Goal: Information Seeking & Learning: Learn about a topic

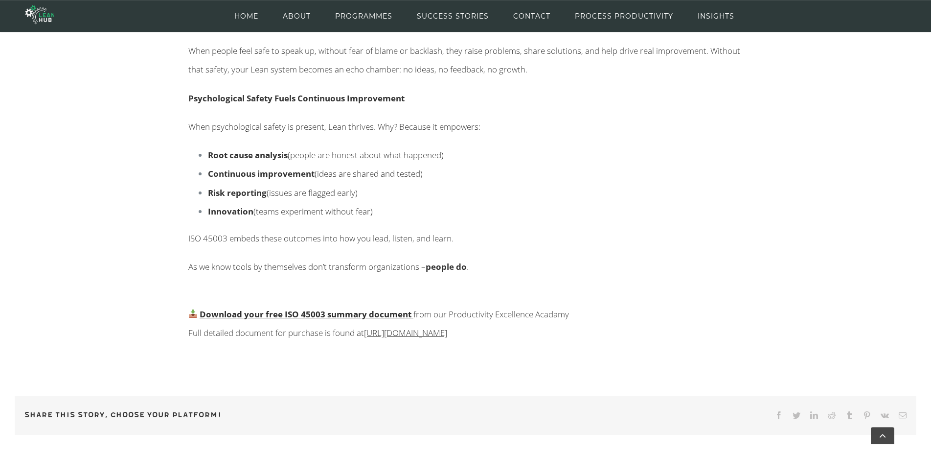
scroll to position [1020, 0]
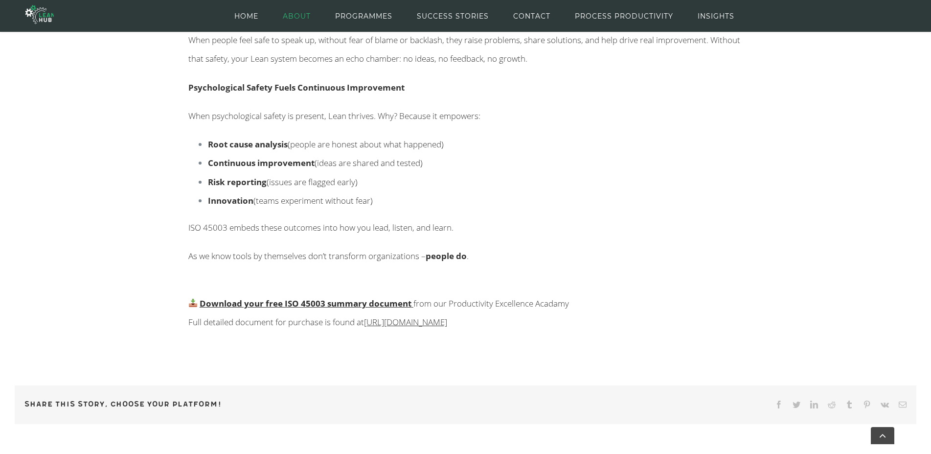
click at [295, 13] on span "ABOUT" at bounding box center [297, 16] width 28 height 44
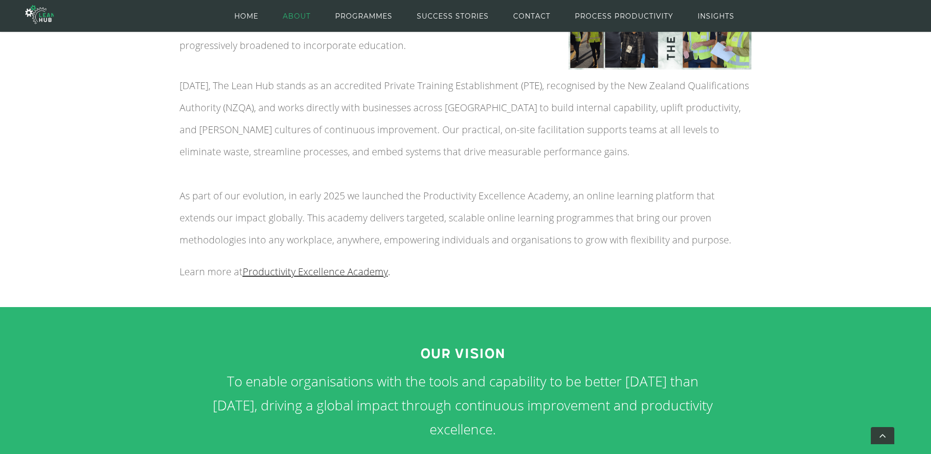
scroll to position [40, 0]
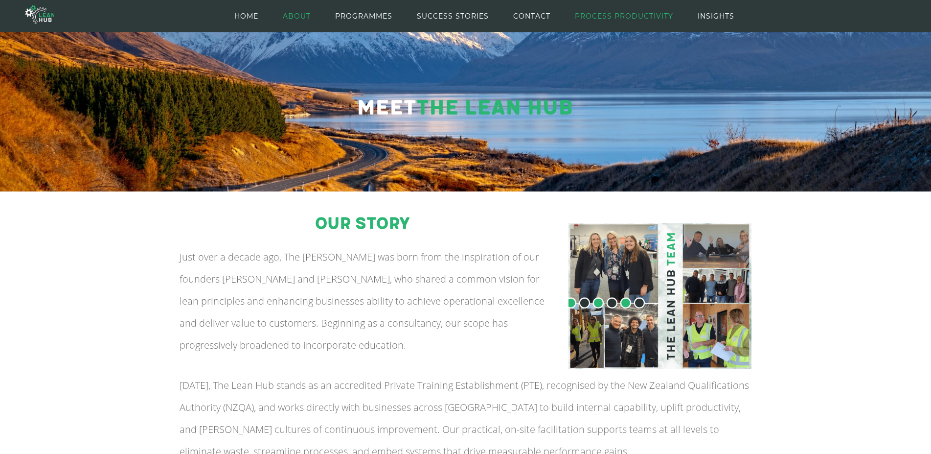
click at [619, 17] on span "PROCESS PRODUCTIVITY" at bounding box center [624, 16] width 98 height 44
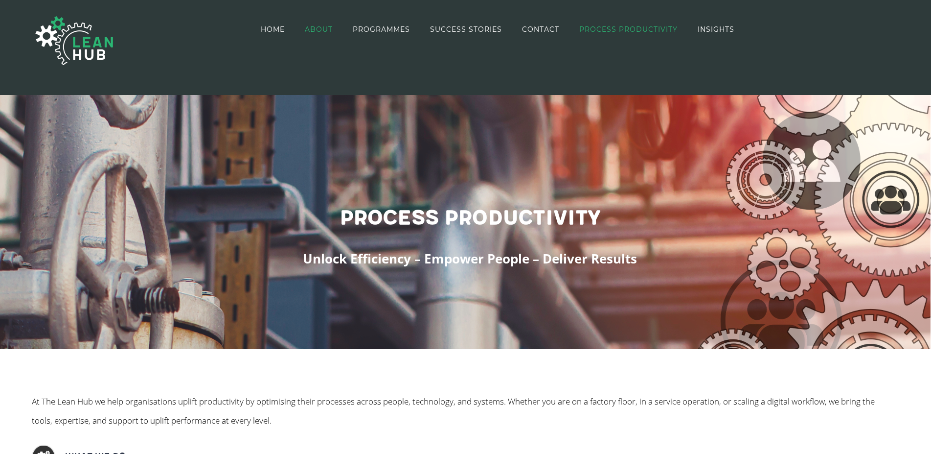
click at [320, 26] on span "ABOUT" at bounding box center [319, 29] width 28 height 7
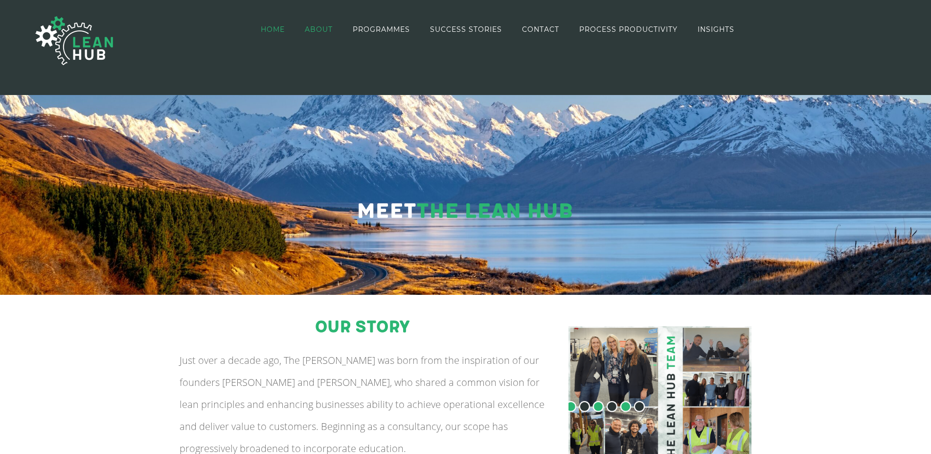
click at [273, 30] on span "HOME" at bounding box center [273, 29] width 24 height 7
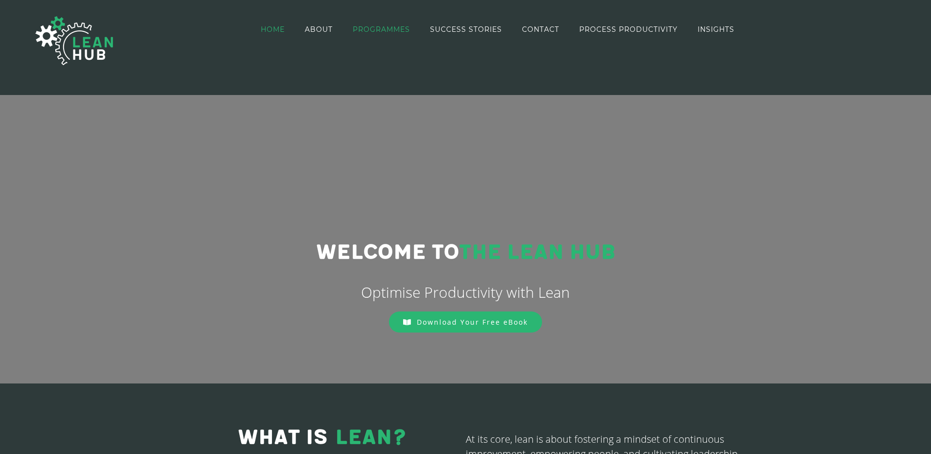
click at [384, 30] on span "PROGRAMMES" at bounding box center [381, 29] width 57 height 7
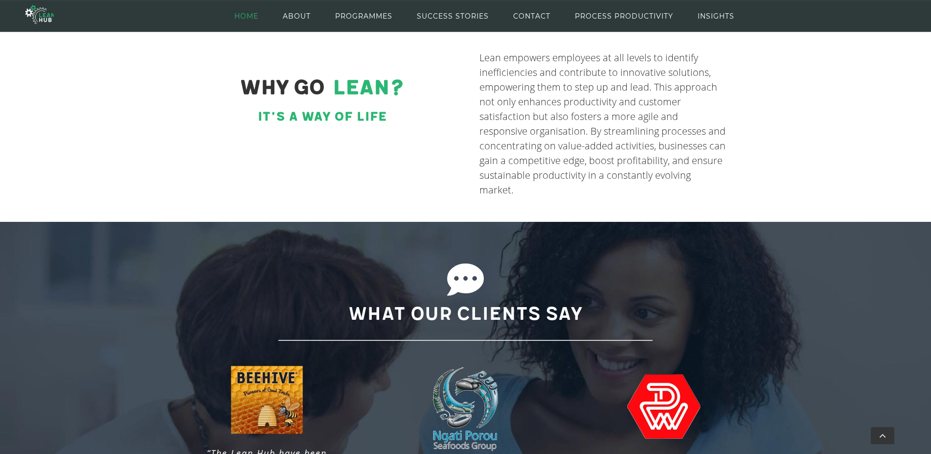
scroll to position [581, 0]
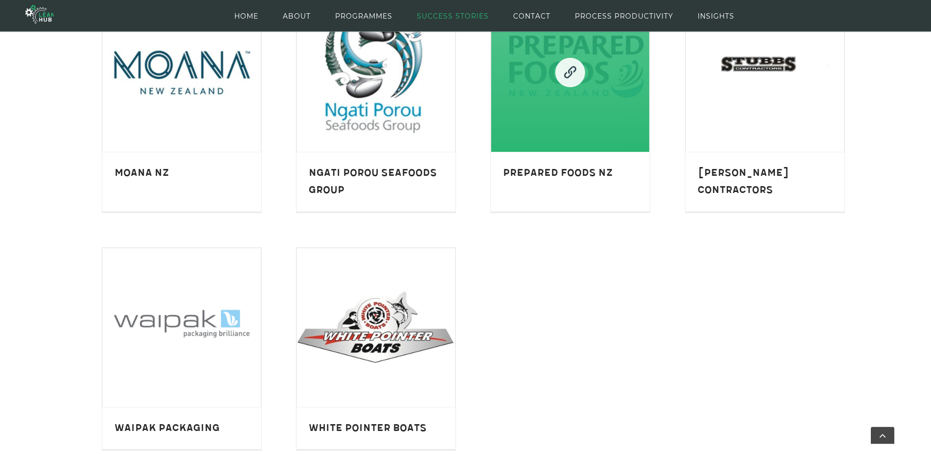
scroll to position [856, 0]
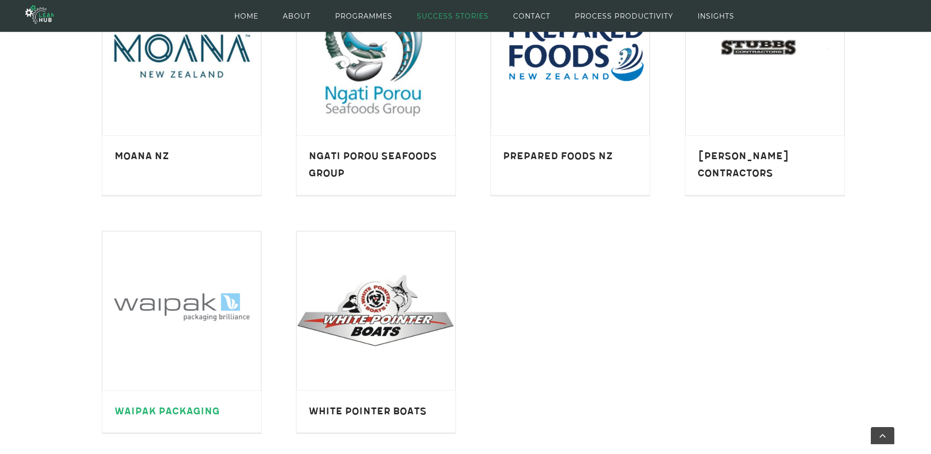
click at [156, 410] on link "Waipak Packaging" at bounding box center [166, 411] width 105 height 12
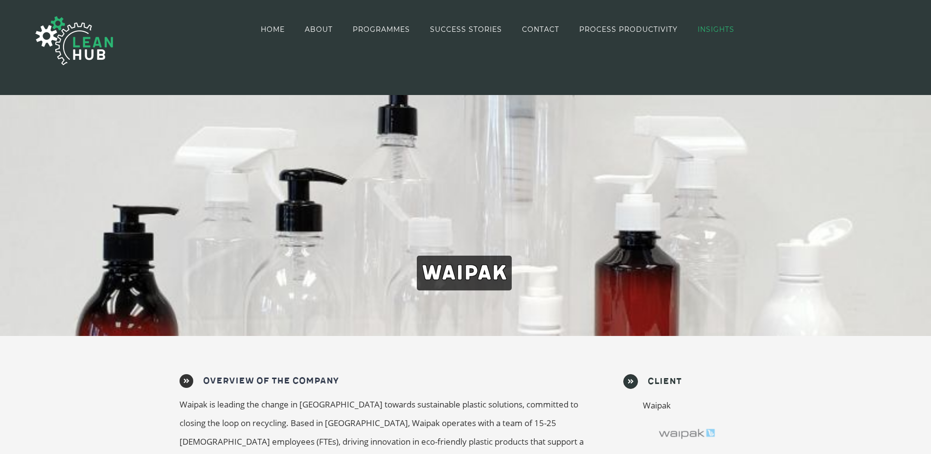
drag, startPoint x: 718, startPoint y: 29, endPoint x: 723, endPoint y: 33, distance: 6.2
click at [719, 30] on span "INSIGHTS" at bounding box center [716, 29] width 37 height 7
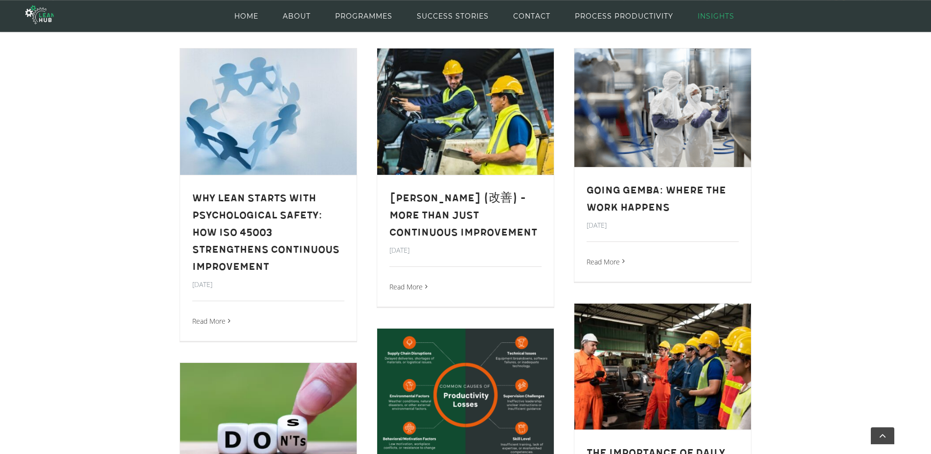
scroll to position [281, 0]
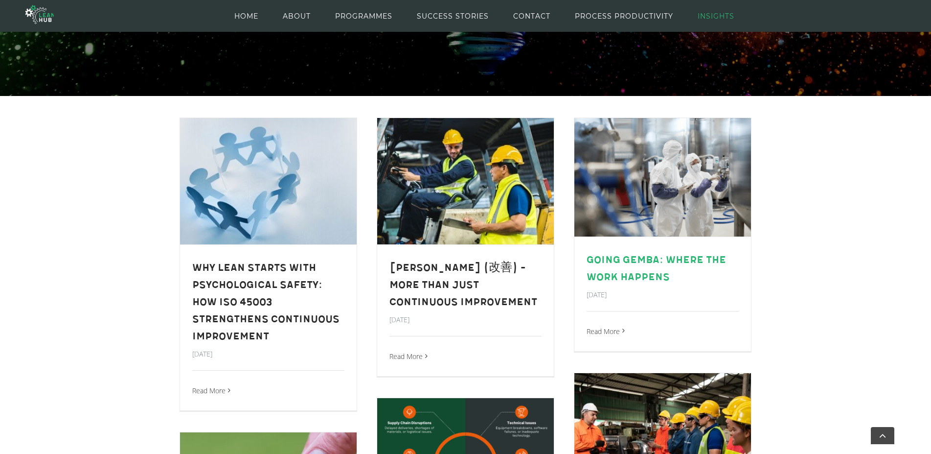
click at [638, 265] on link "Going Gemba: Where the Work Happens" at bounding box center [656, 268] width 139 height 29
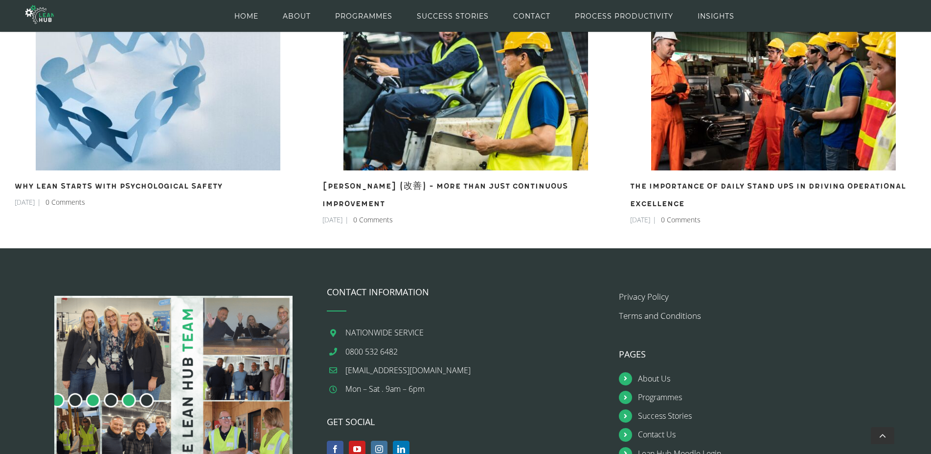
scroll to position [1070, 0]
